Goal: Transaction & Acquisition: Purchase product/service

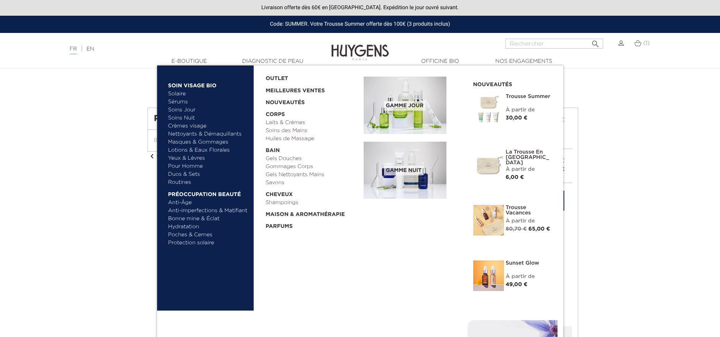
click at [180, 94] on link "Solaire" at bounding box center [208, 94] width 80 height 8
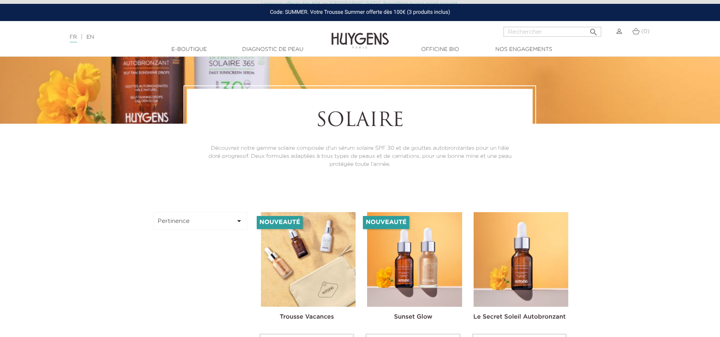
scroll to position [153, 0]
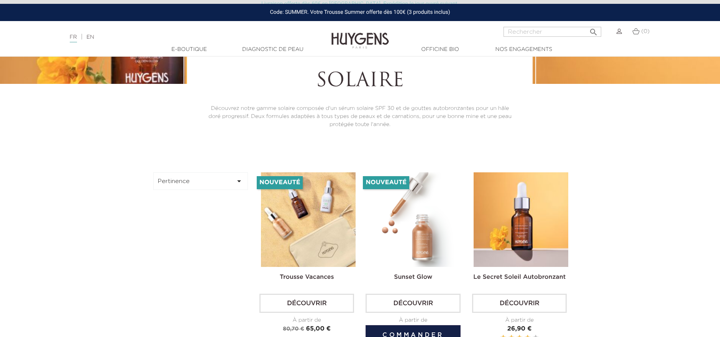
click at [423, 223] on img at bounding box center [414, 219] width 95 height 95
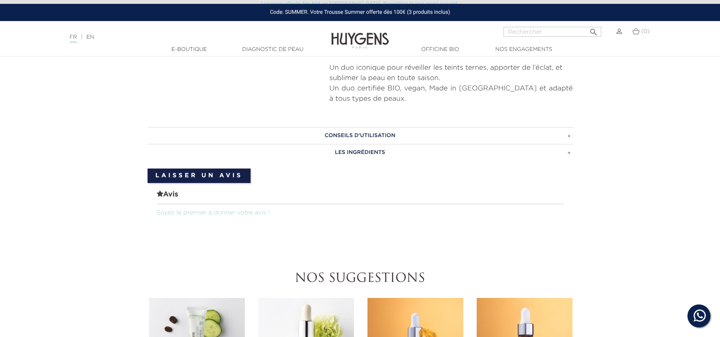
scroll to position [268, 0]
